Goal: Find specific page/section: Find specific page/section

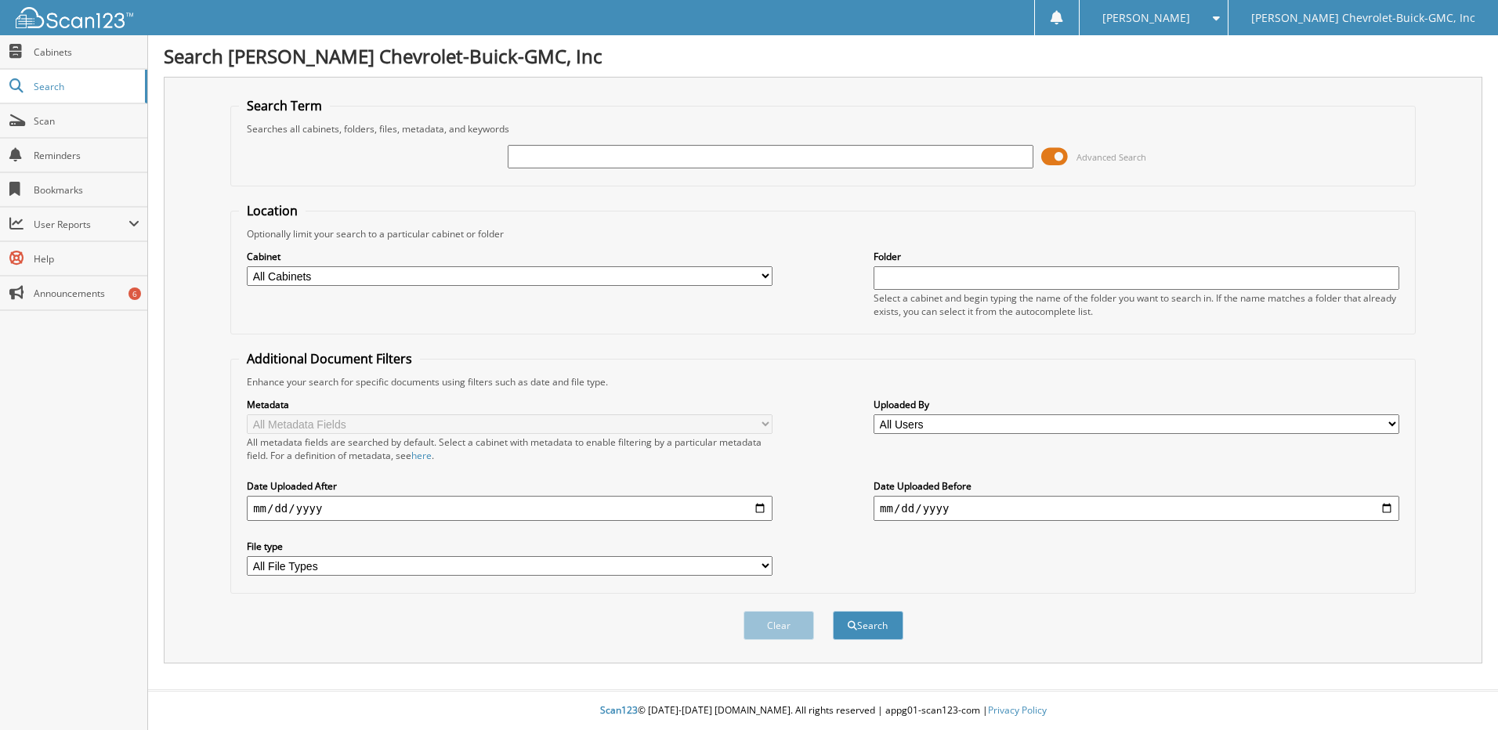
click at [1060, 155] on span at bounding box center [1055, 157] width 27 height 24
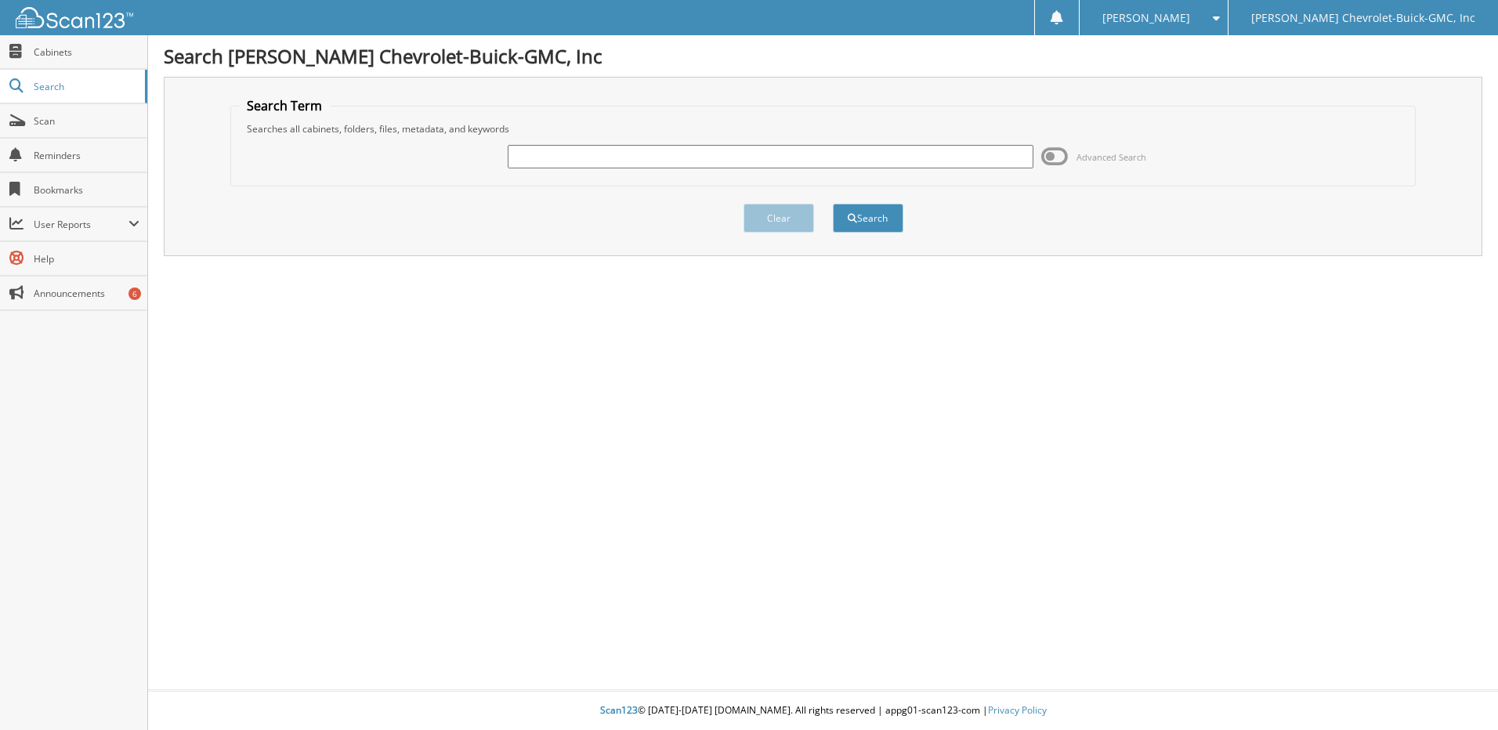
click at [599, 158] on input "text" at bounding box center [771, 157] width 526 height 24
type input "Cuendet"
click at [833, 204] on button "Search" at bounding box center [868, 218] width 71 height 29
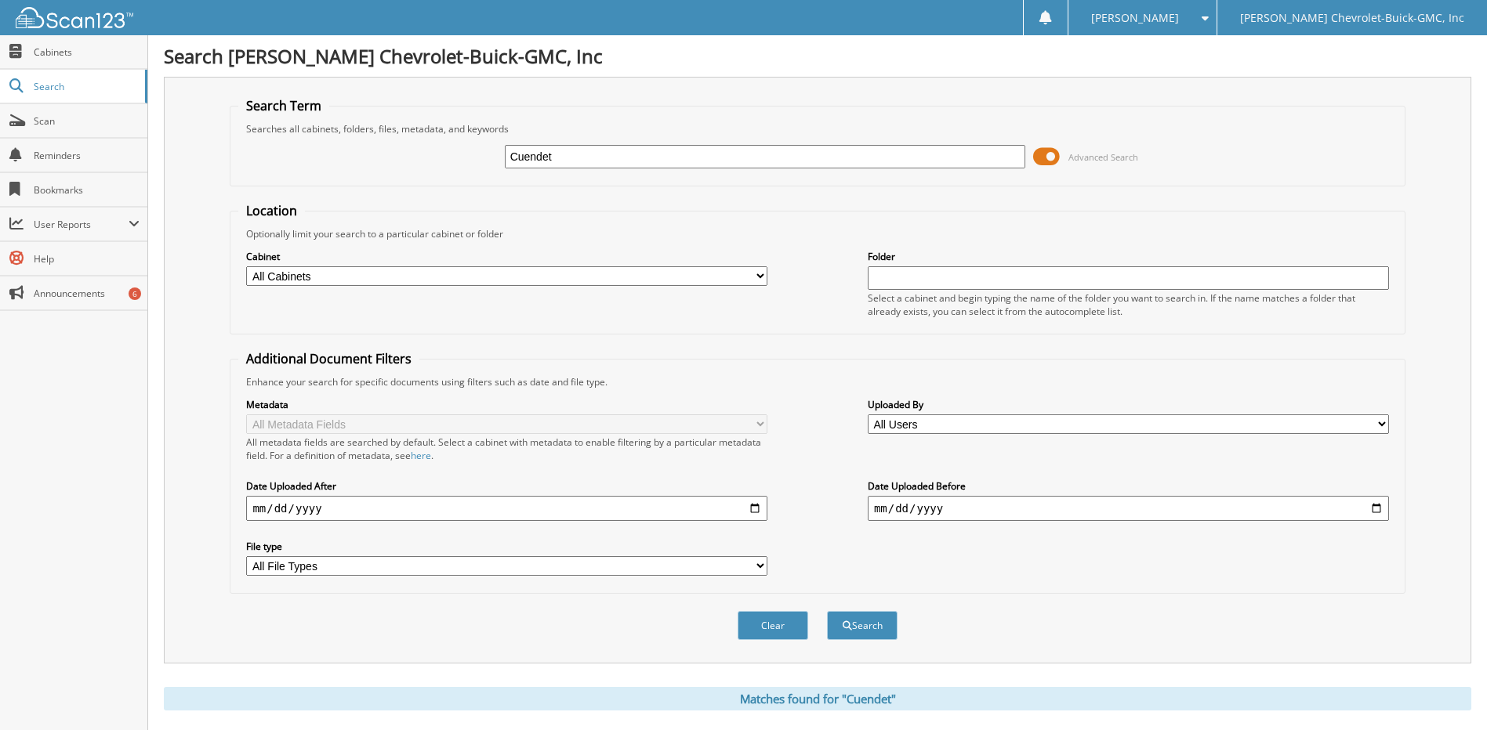
click at [1053, 156] on span at bounding box center [1046, 157] width 27 height 24
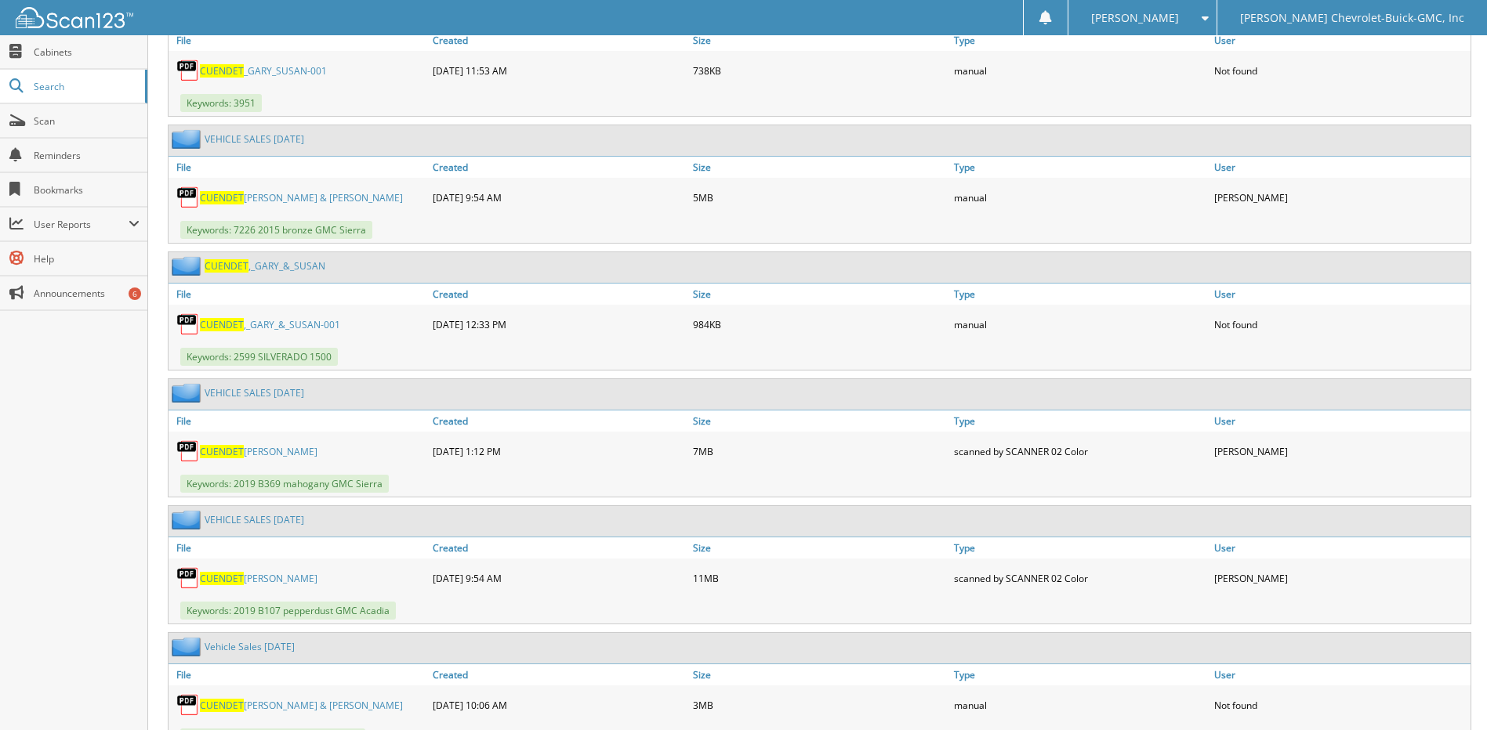
scroll to position [1097, 0]
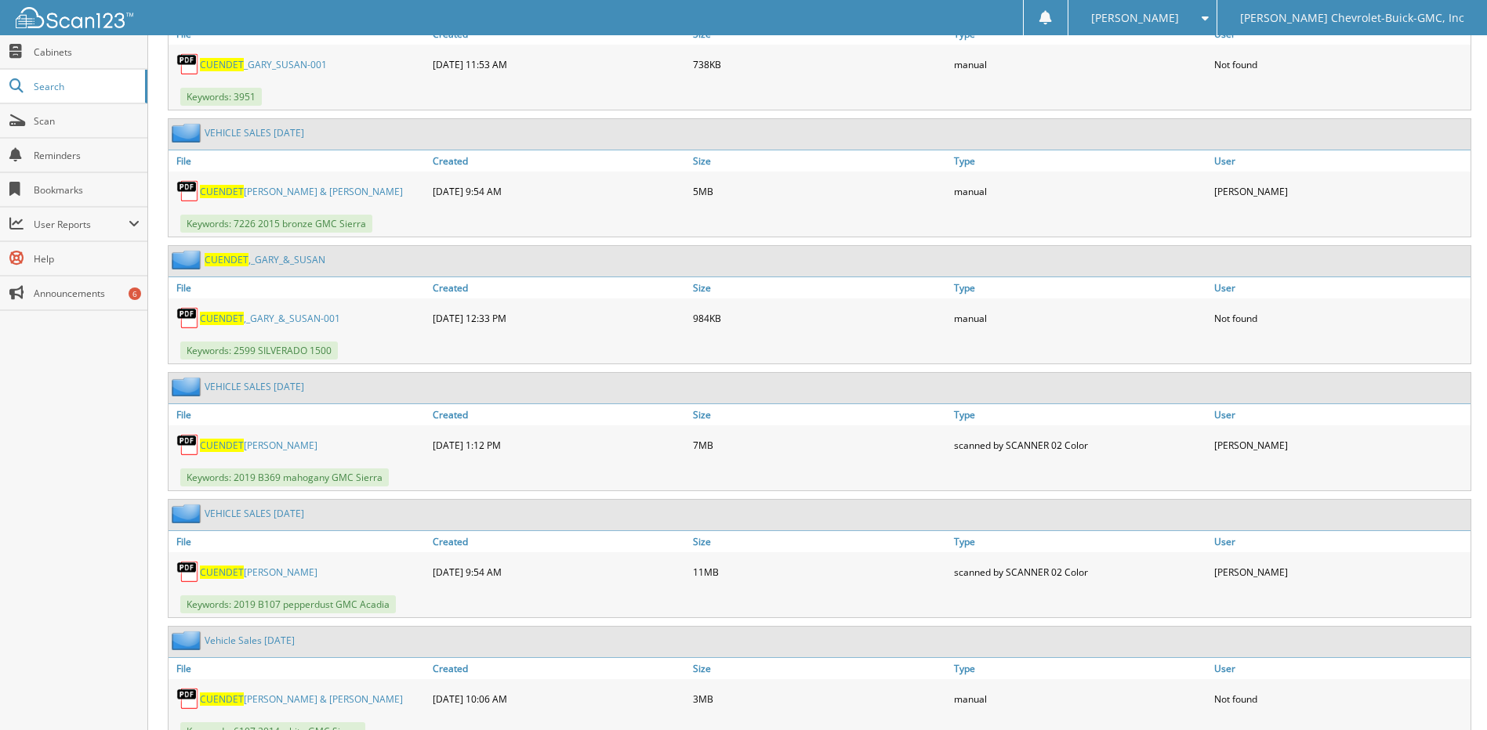
click at [275, 572] on link "[PERSON_NAME] [PERSON_NAME]" at bounding box center [259, 572] width 118 height 13
